Goal: Information Seeking & Learning: Learn about a topic

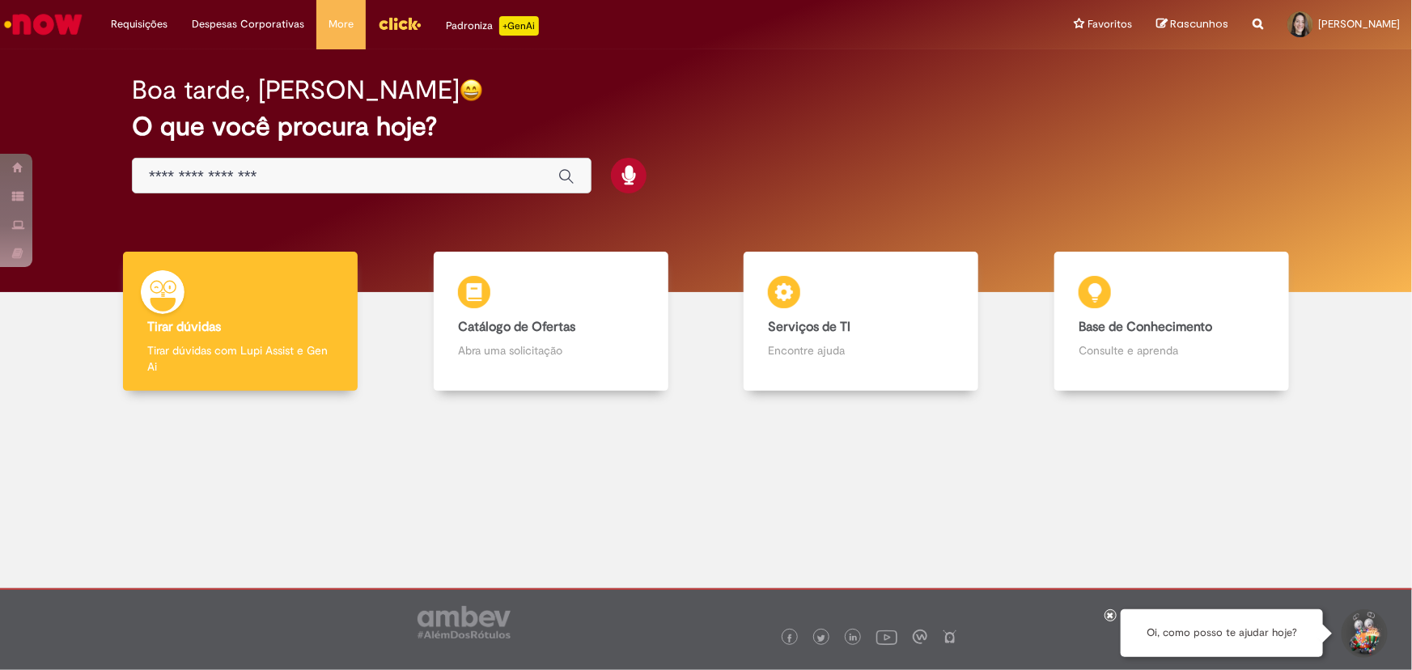
drag, startPoint x: 347, startPoint y: 0, endPoint x: 806, endPoint y: 193, distance: 497.8
click at [806, 193] on div "Boa tarde, [PERSON_NAME] O que você procura hoje?" at bounding box center [706, 135] width 1205 height 138
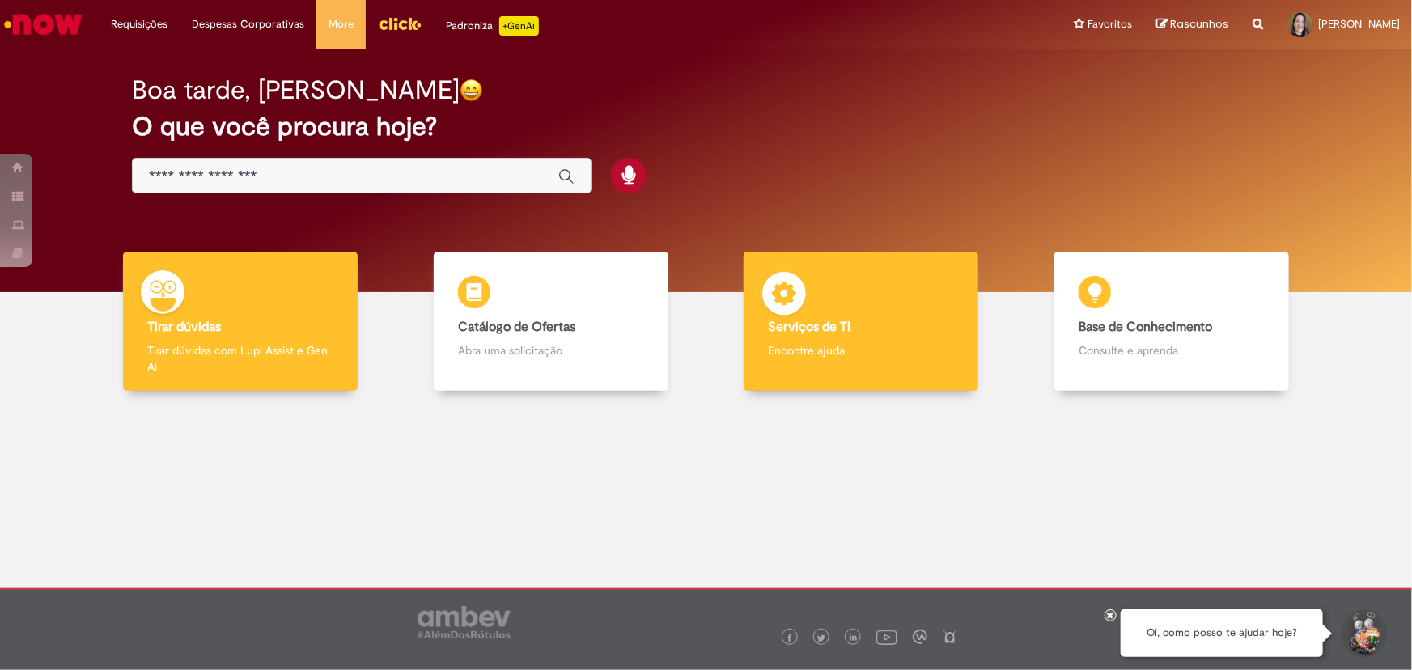
click at [850, 331] on b "Serviços de TI" at bounding box center [809, 327] width 83 height 16
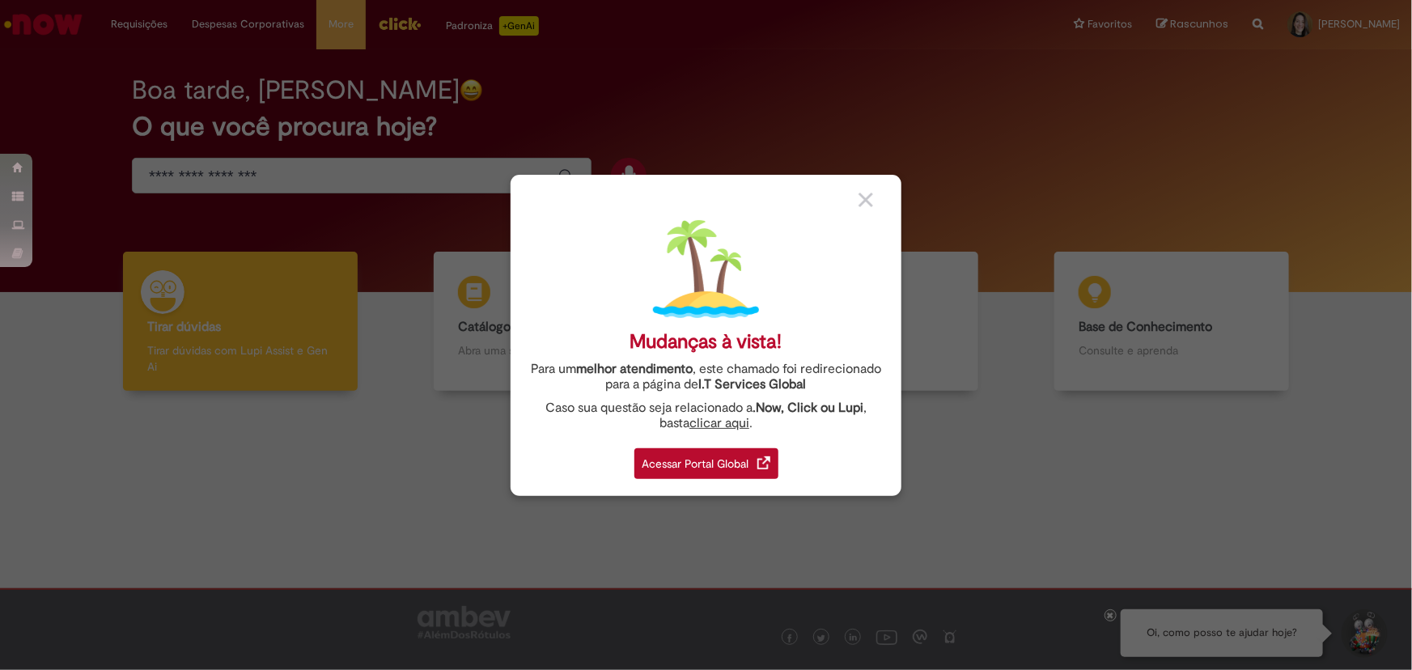
click at [684, 468] on div "Acessar Portal Global" at bounding box center [706, 463] width 144 height 31
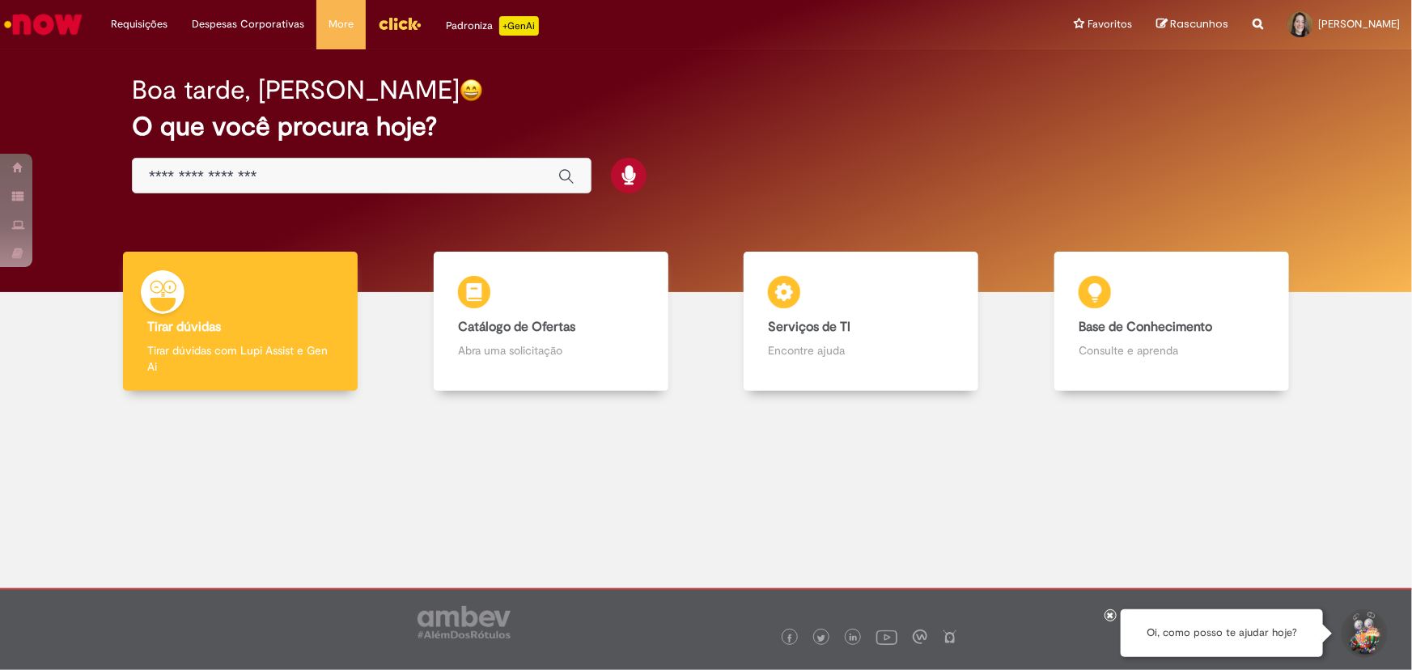
click at [324, 173] on input "Basta digitar aqui" at bounding box center [345, 176] width 393 height 19
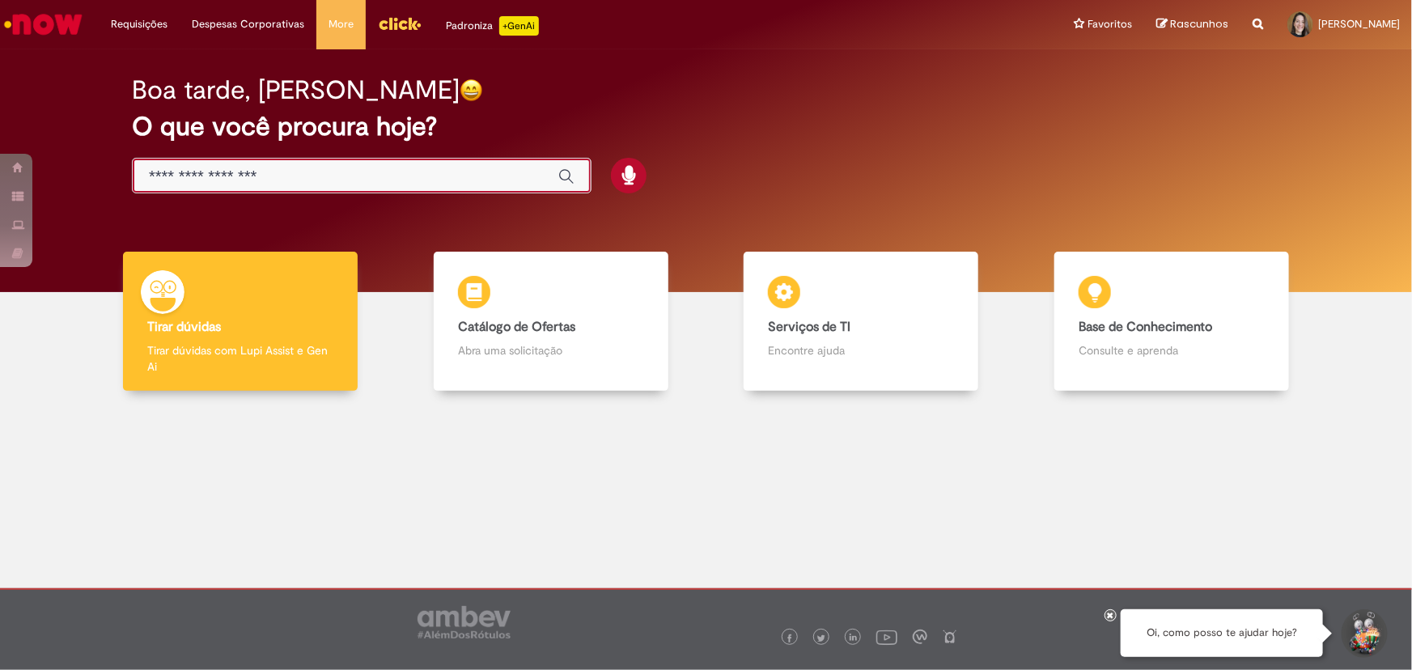
type input "*"
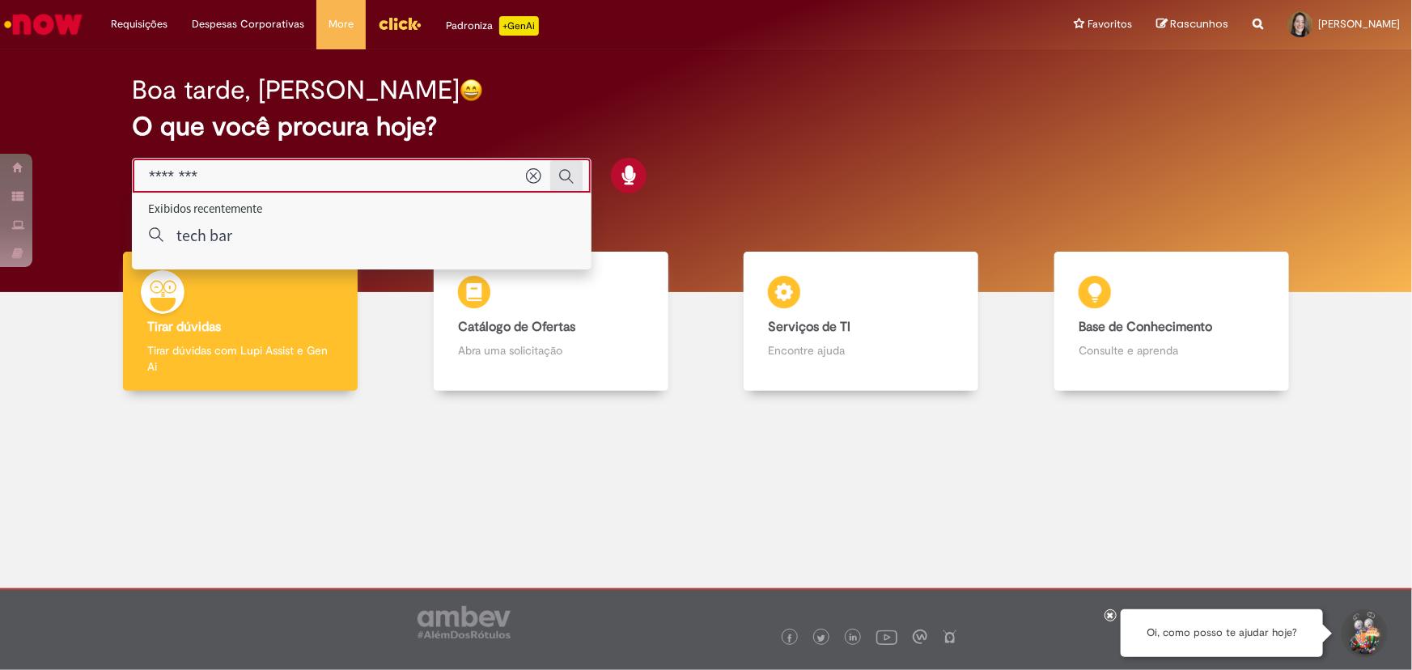
type input "********"
click at [566, 174] on icon "Enviar pesquisa" at bounding box center [566, 176] width 16 height 16
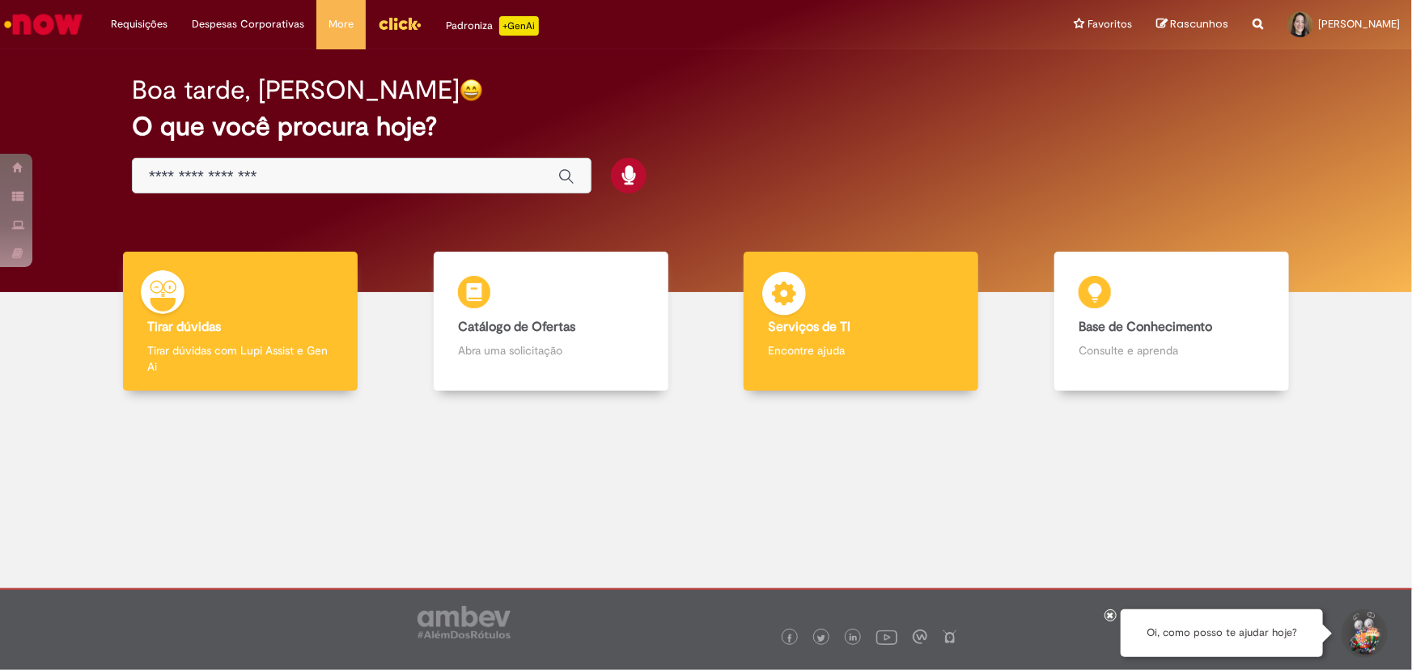
click at [816, 342] on p "Encontre ajuda" at bounding box center [861, 350] width 186 height 16
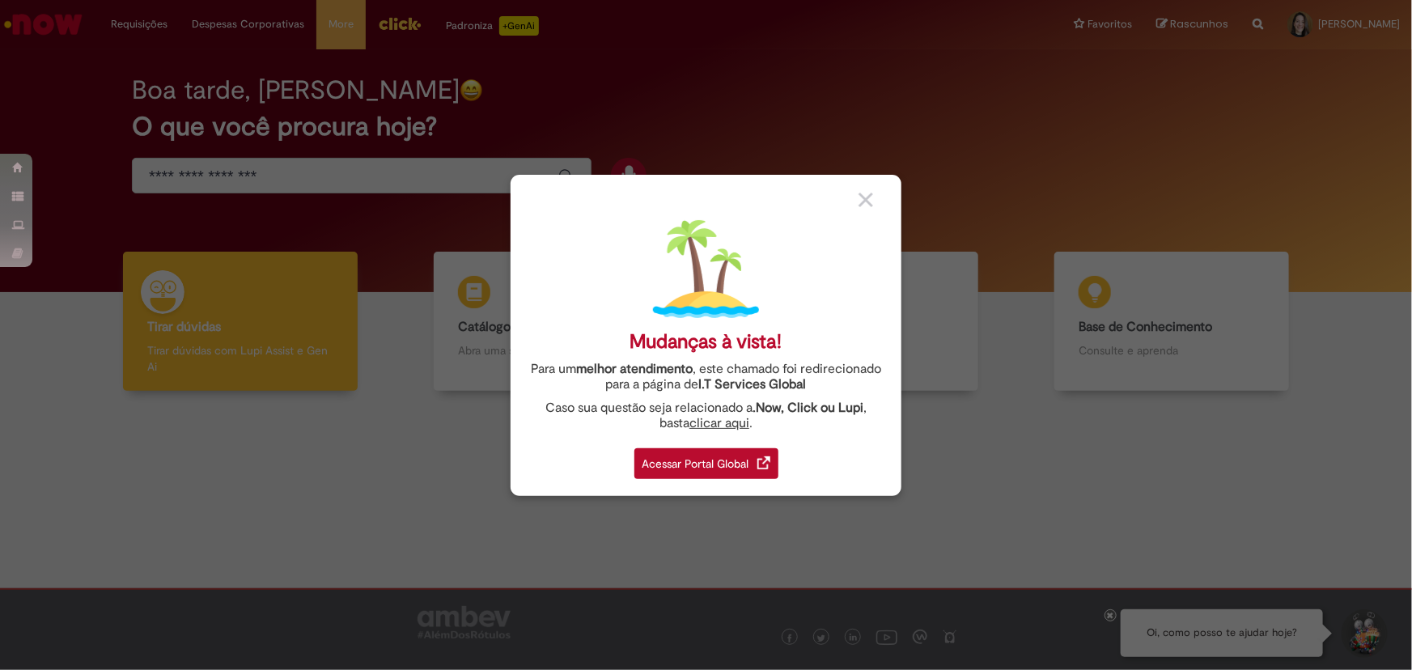
click at [721, 461] on div "Acessar Portal Global" at bounding box center [706, 463] width 144 height 31
